Goal: Complete application form

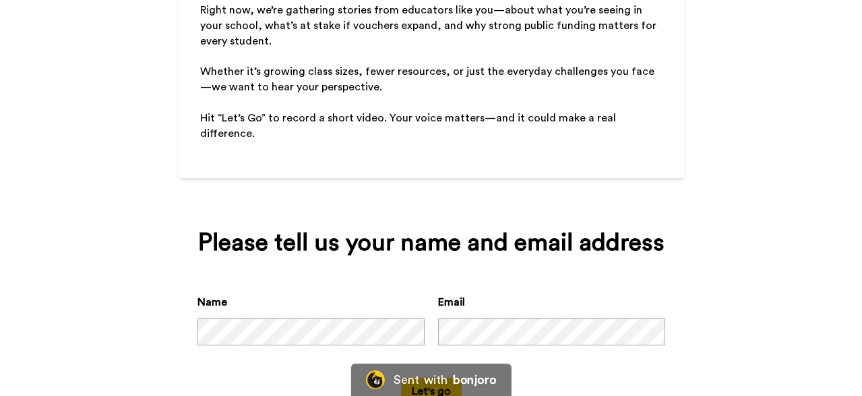
scroll to position [299, 0]
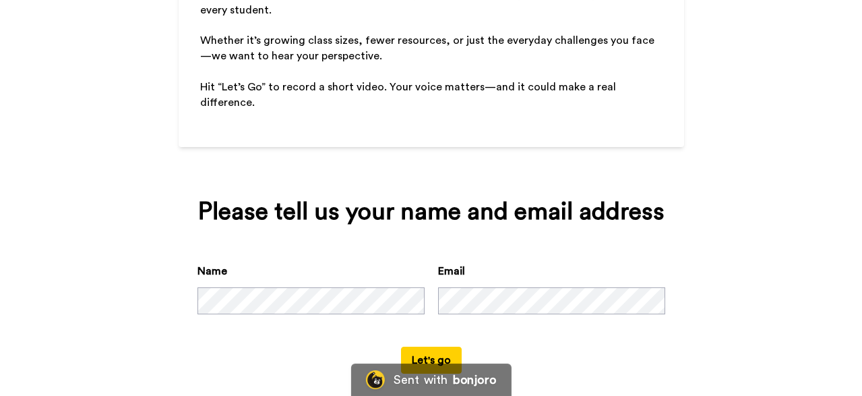
click at [424, 347] on button "Let's go" at bounding box center [431, 360] width 61 height 27
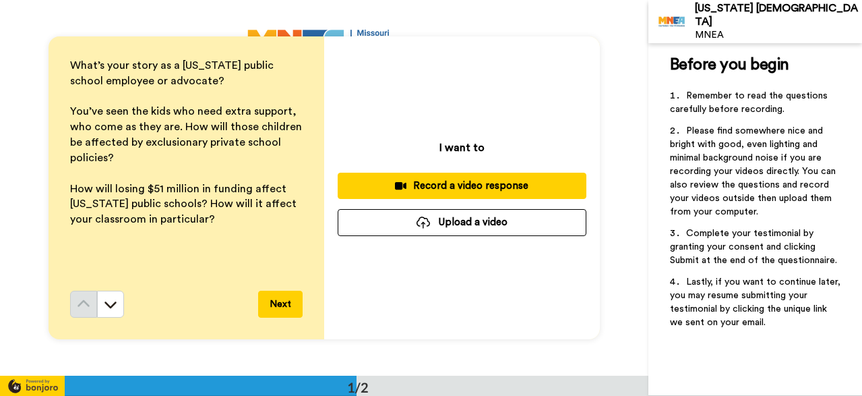
click at [466, 186] on div "Record a video response" at bounding box center [462, 186] width 227 height 14
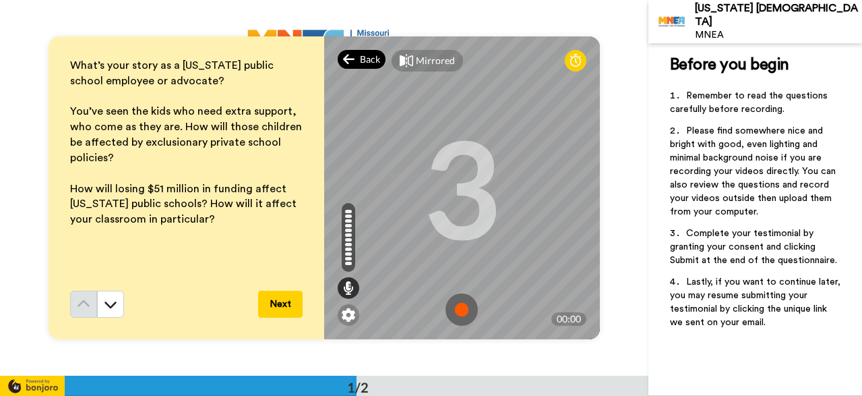
click at [359, 63] on div "Back" at bounding box center [362, 59] width 49 height 19
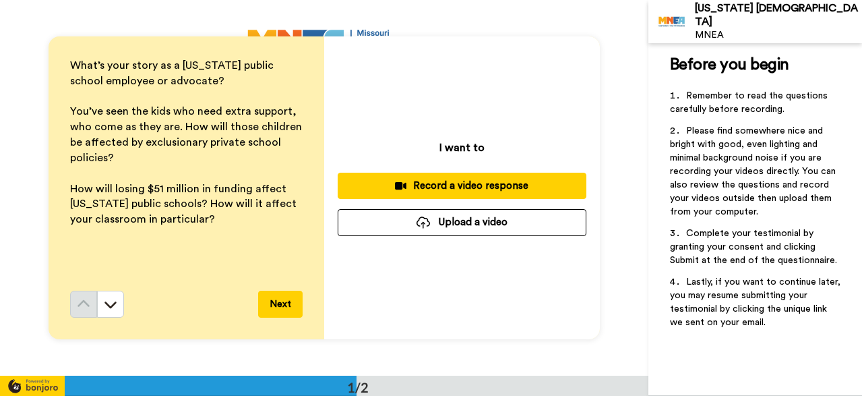
click at [456, 185] on div "Record a video response" at bounding box center [462, 186] width 227 height 14
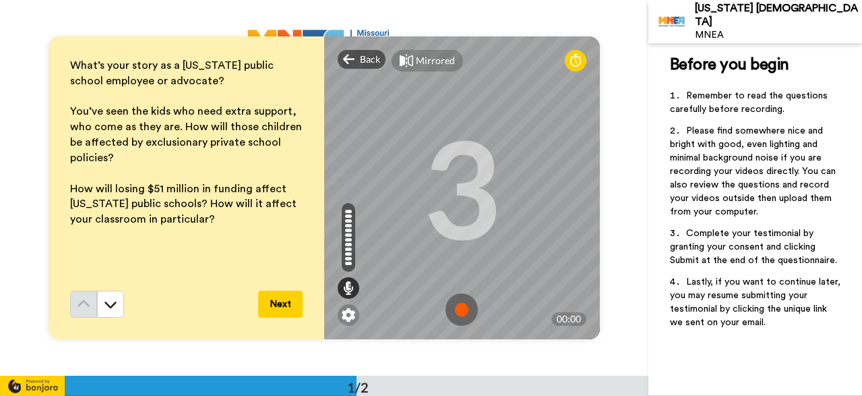
click at [461, 309] on img at bounding box center [462, 309] width 32 height 32
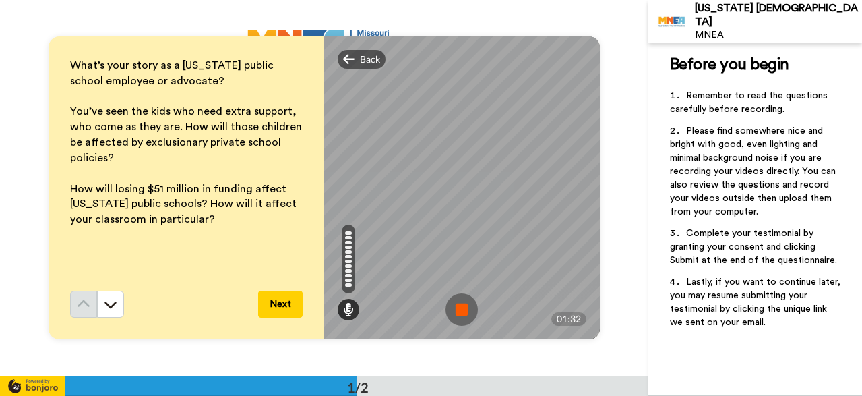
click at [462, 307] on img at bounding box center [462, 309] width 32 height 32
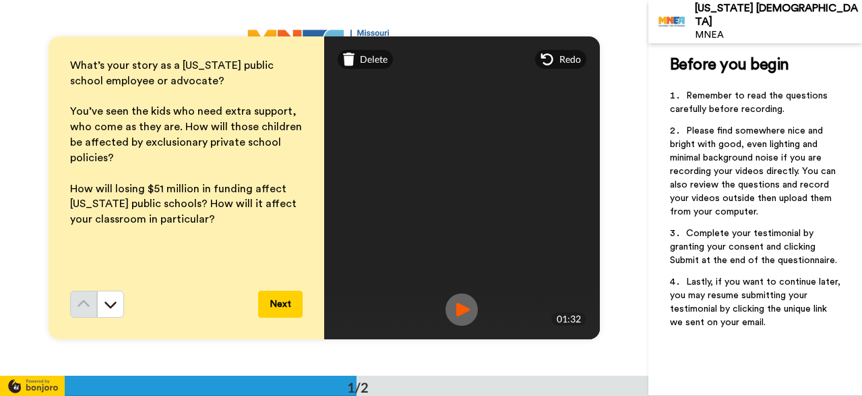
click at [457, 295] on img at bounding box center [462, 309] width 32 height 32
click at [285, 303] on button "Next" at bounding box center [280, 304] width 44 height 27
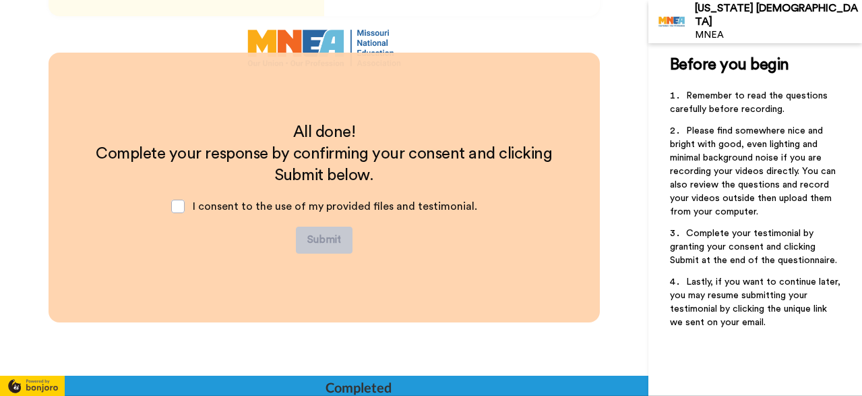
scroll to position [323, 0]
click at [182, 203] on span at bounding box center [177, 206] width 13 height 13
click at [326, 241] on button "Submit" at bounding box center [324, 240] width 57 height 27
